Goal: Find specific page/section: Find specific page/section

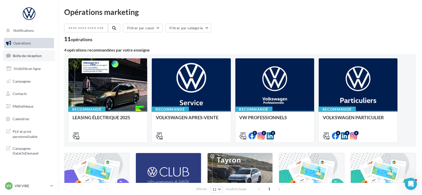
click at [35, 59] on link "Boîte de réception" at bounding box center [29, 55] width 52 height 11
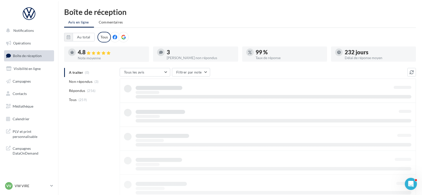
click at [35, 56] on span "Boîte de réception" at bounding box center [27, 55] width 29 height 4
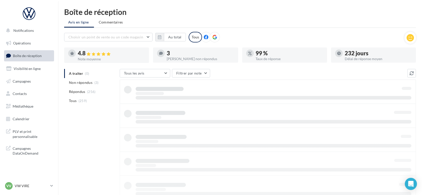
click at [35, 56] on span "Boîte de réception" at bounding box center [27, 55] width 29 height 4
click at [13, 184] on div "VV VW VIRE vw-vir-lan" at bounding box center [26, 186] width 43 height 8
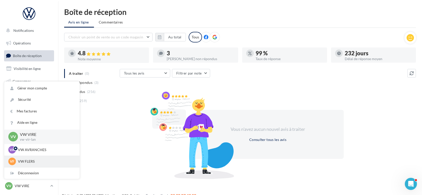
click at [21, 160] on p "VW FLERS" at bounding box center [46, 161] width 56 height 5
